Goal: Transaction & Acquisition: Book appointment/travel/reservation

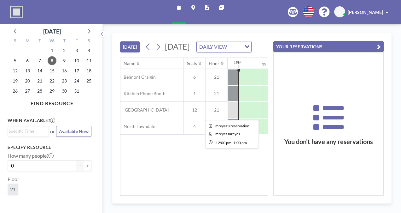
scroll to position [0, 646]
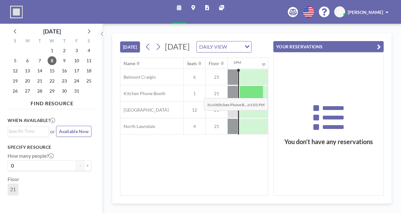
click at [247, 111] on div "Belmont Craigin 6 21 Kitchen Phone Booth [GEOGRAPHIC_DATA] 12 21 [GEOGRAPHIC_DA…" at bounding box center [134, 102] width 1318 height 66
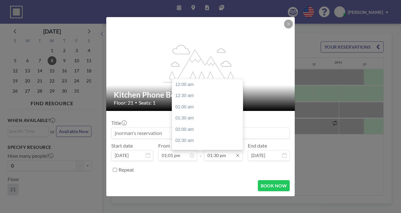
scroll to position [303, 0]
click at [213, 155] on input "01:30 pm" at bounding box center [223, 155] width 39 height 11
click at [181, 95] on div "02:00 pm" at bounding box center [209, 95] width 74 height 11
type input "02:00 pm"
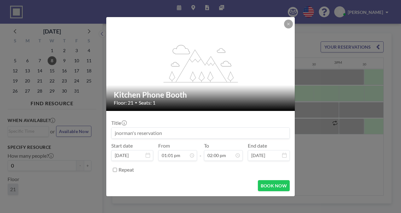
click at [155, 130] on input at bounding box center [201, 132] width 178 height 11
type input "HOLD"
click at [262, 184] on button "BOOK NOW" at bounding box center [274, 185] width 32 height 11
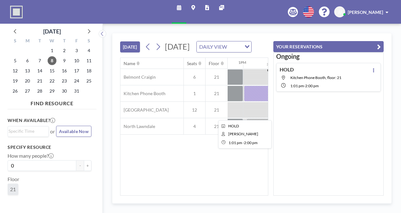
scroll to position [0, 640]
